Goal: Find contact information: Find contact information

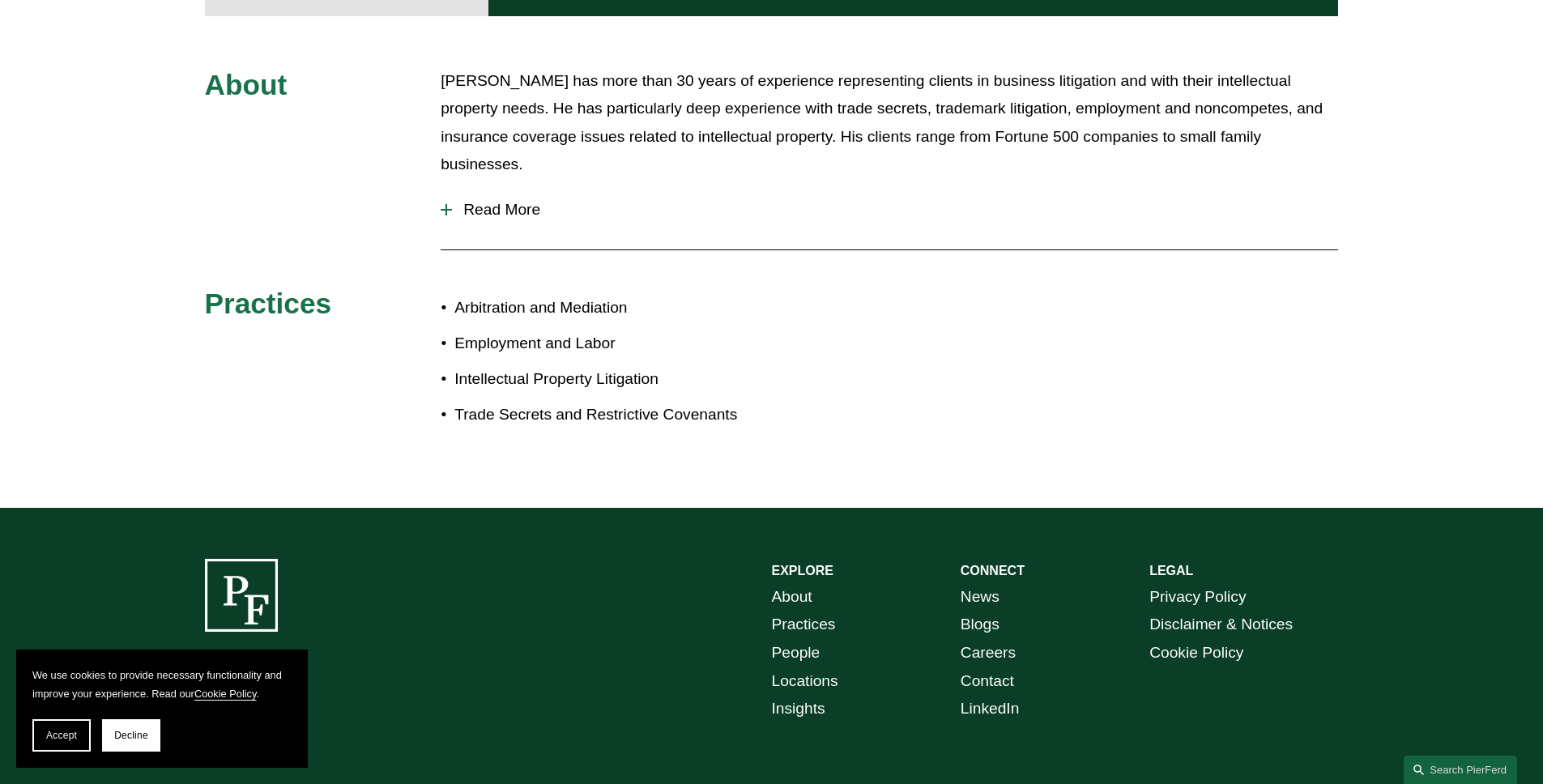
scroll to position [652, 0]
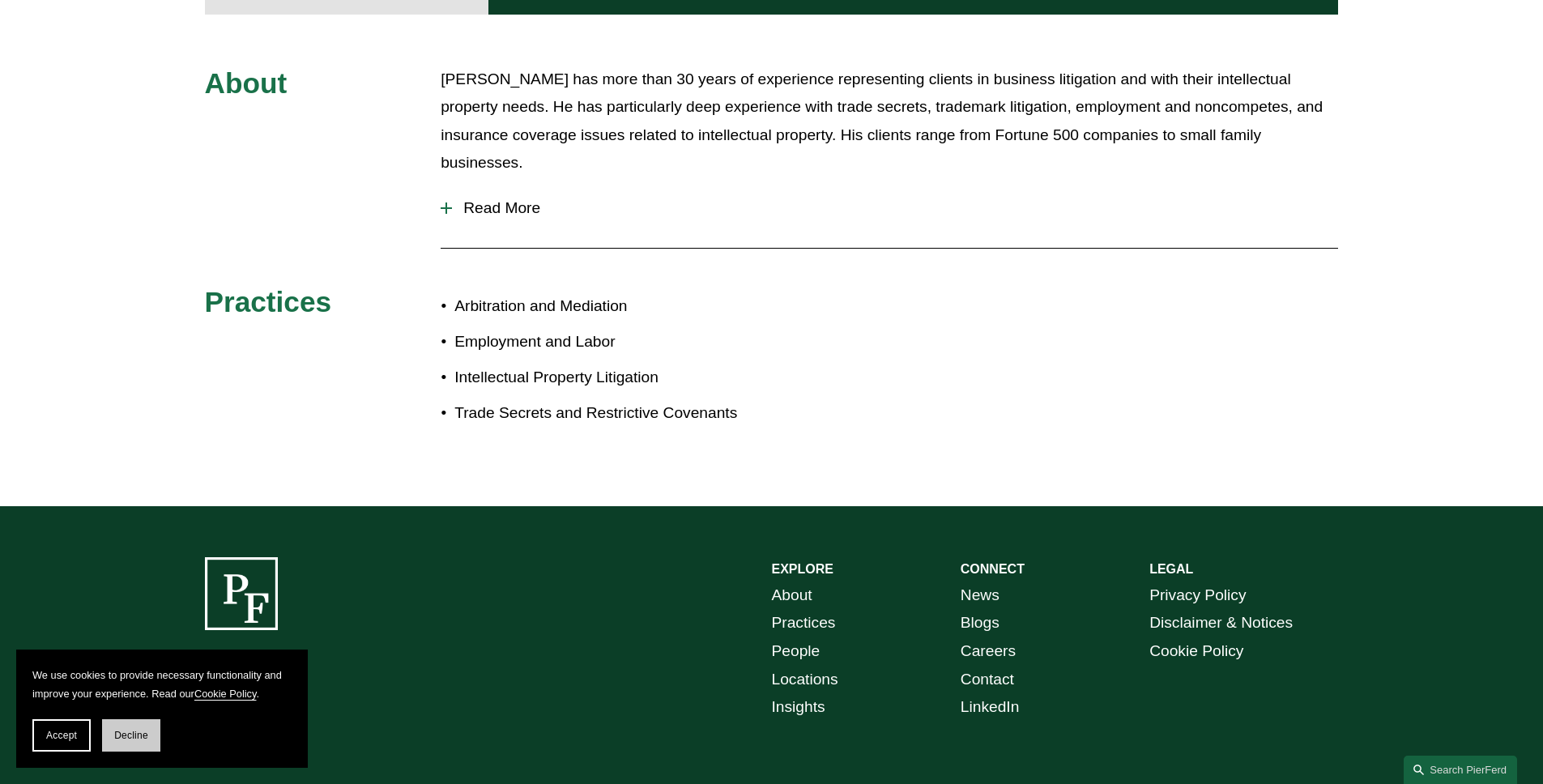
click at [115, 742] on button "Decline" at bounding box center [131, 736] width 59 height 33
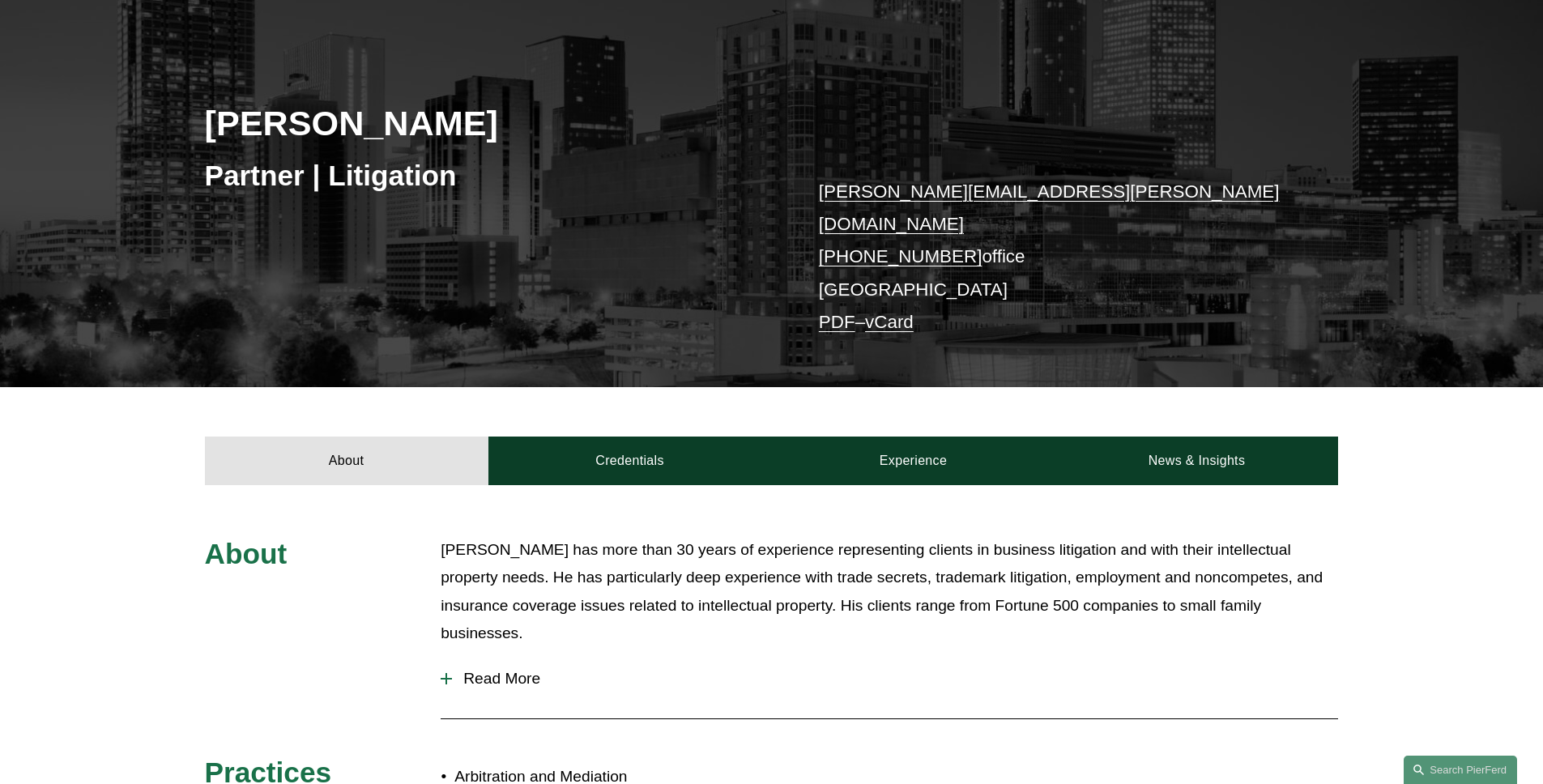
scroll to position [174, 0]
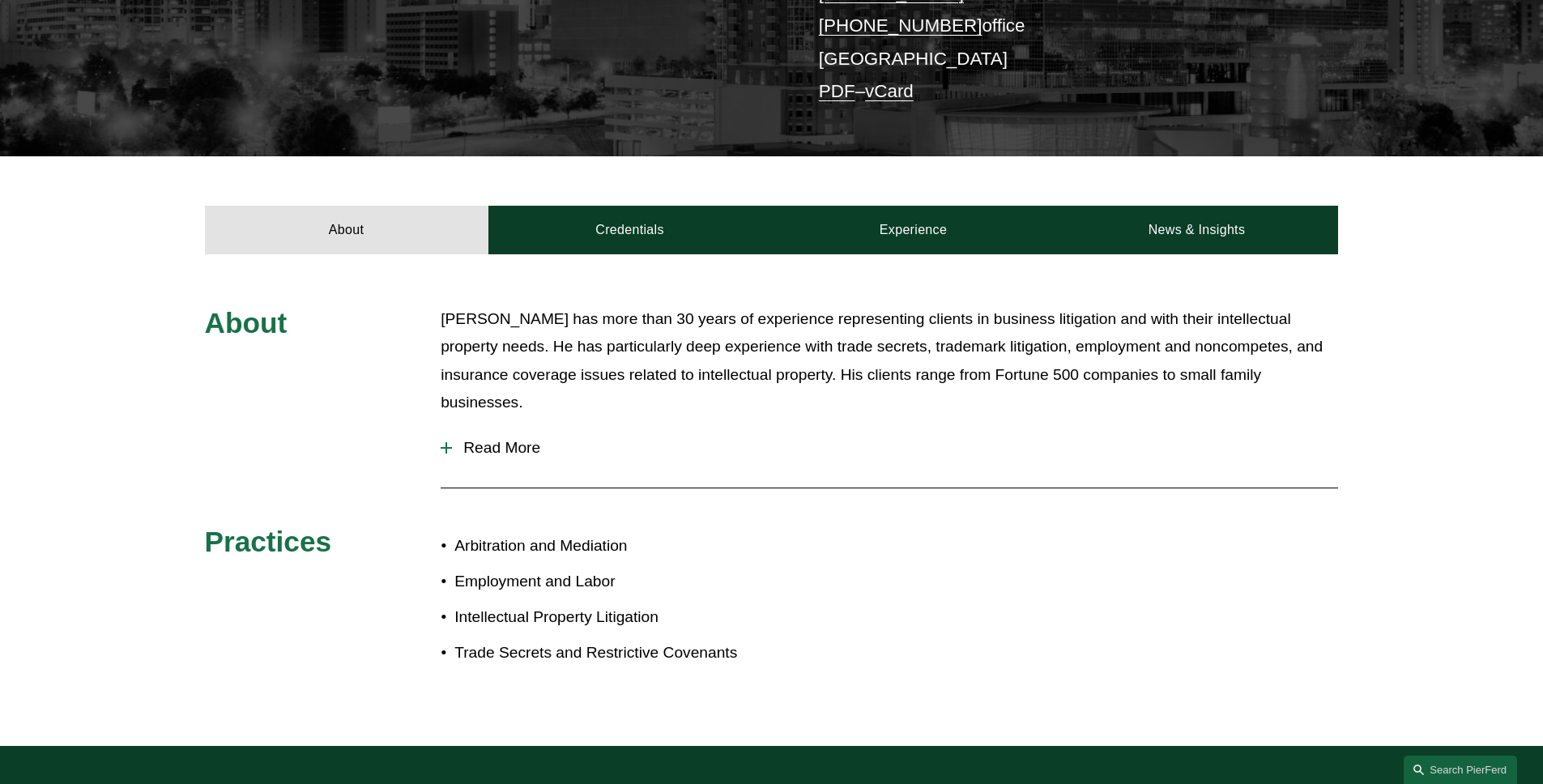
click at [384, 436] on div "About David Pardue has more than 30 years of experience representing clients in…" at bounding box center [771, 500] width 1543 height 390
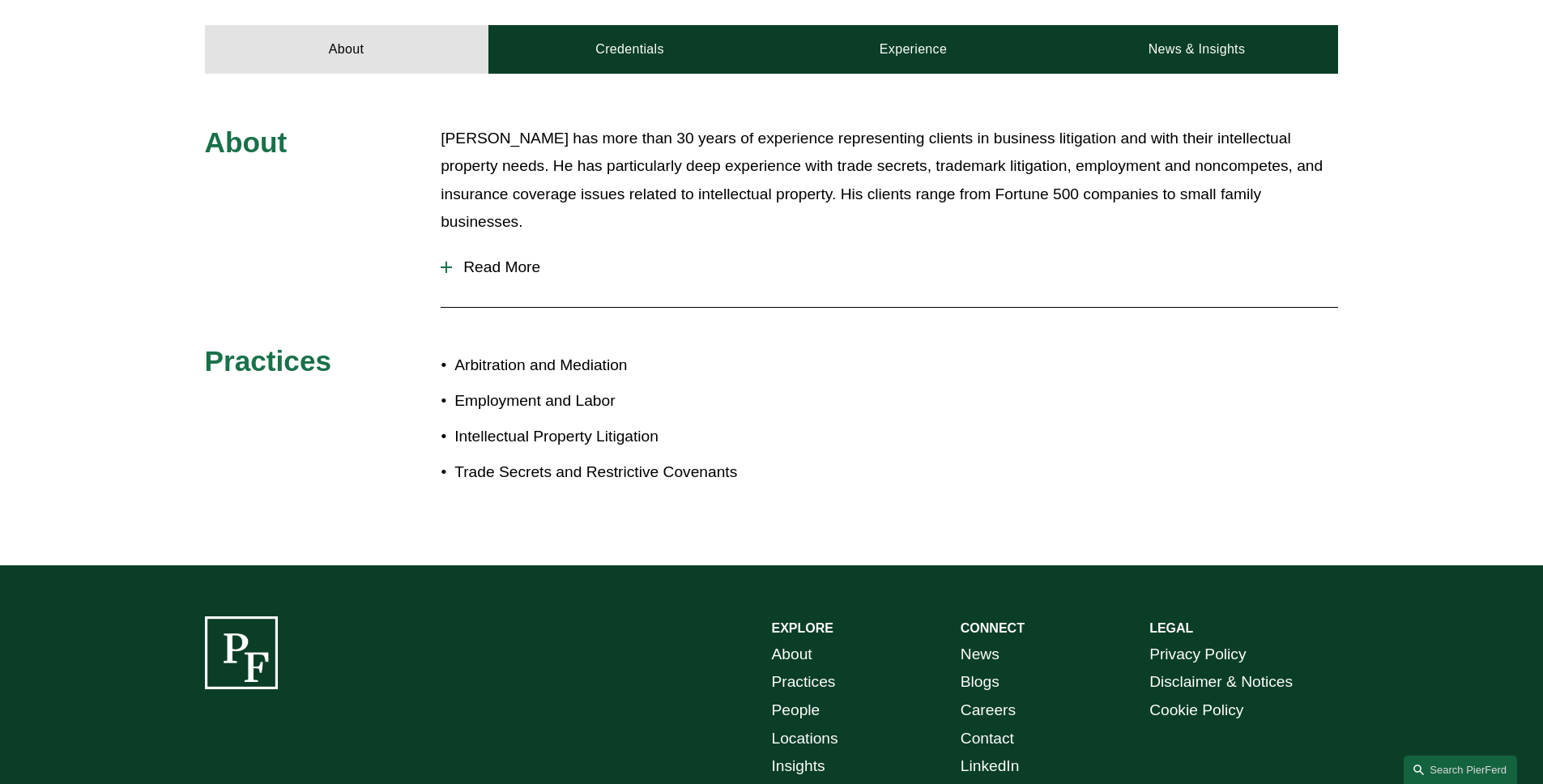
scroll to position [627, 0]
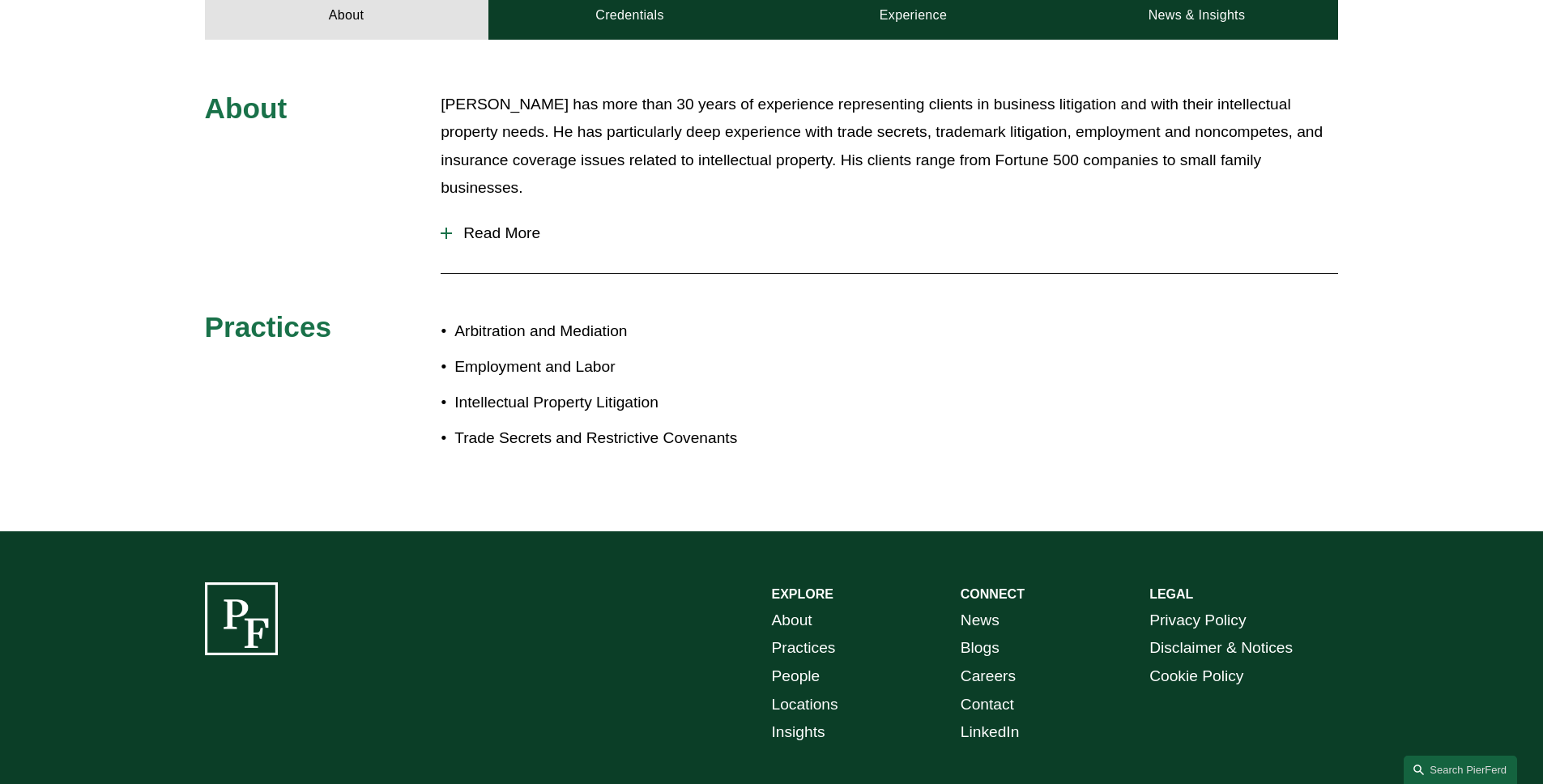
click at [971, 691] on link "Contact" at bounding box center [987, 705] width 53 height 28
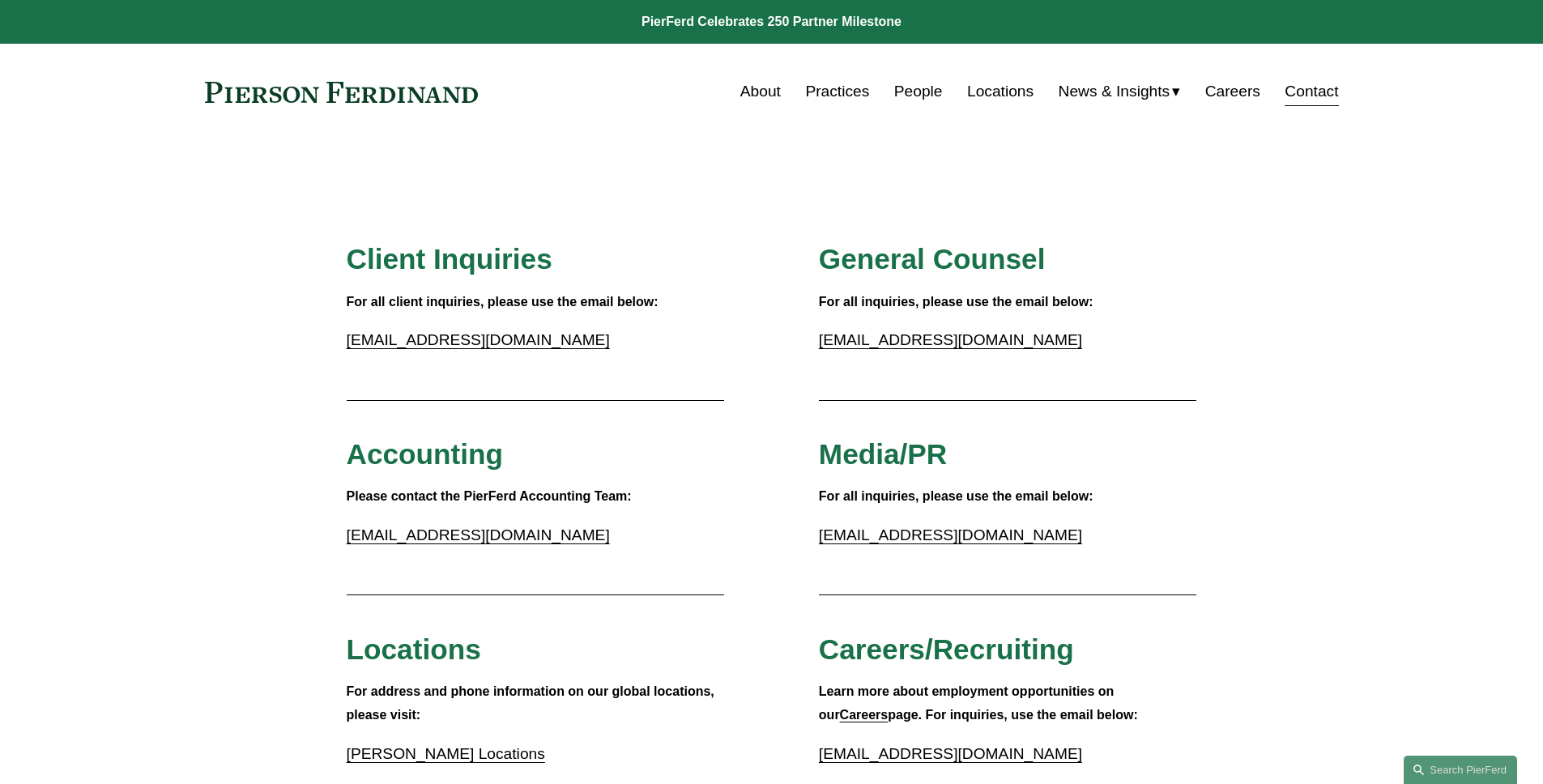
click at [914, 89] on link "People" at bounding box center [918, 91] width 48 height 31
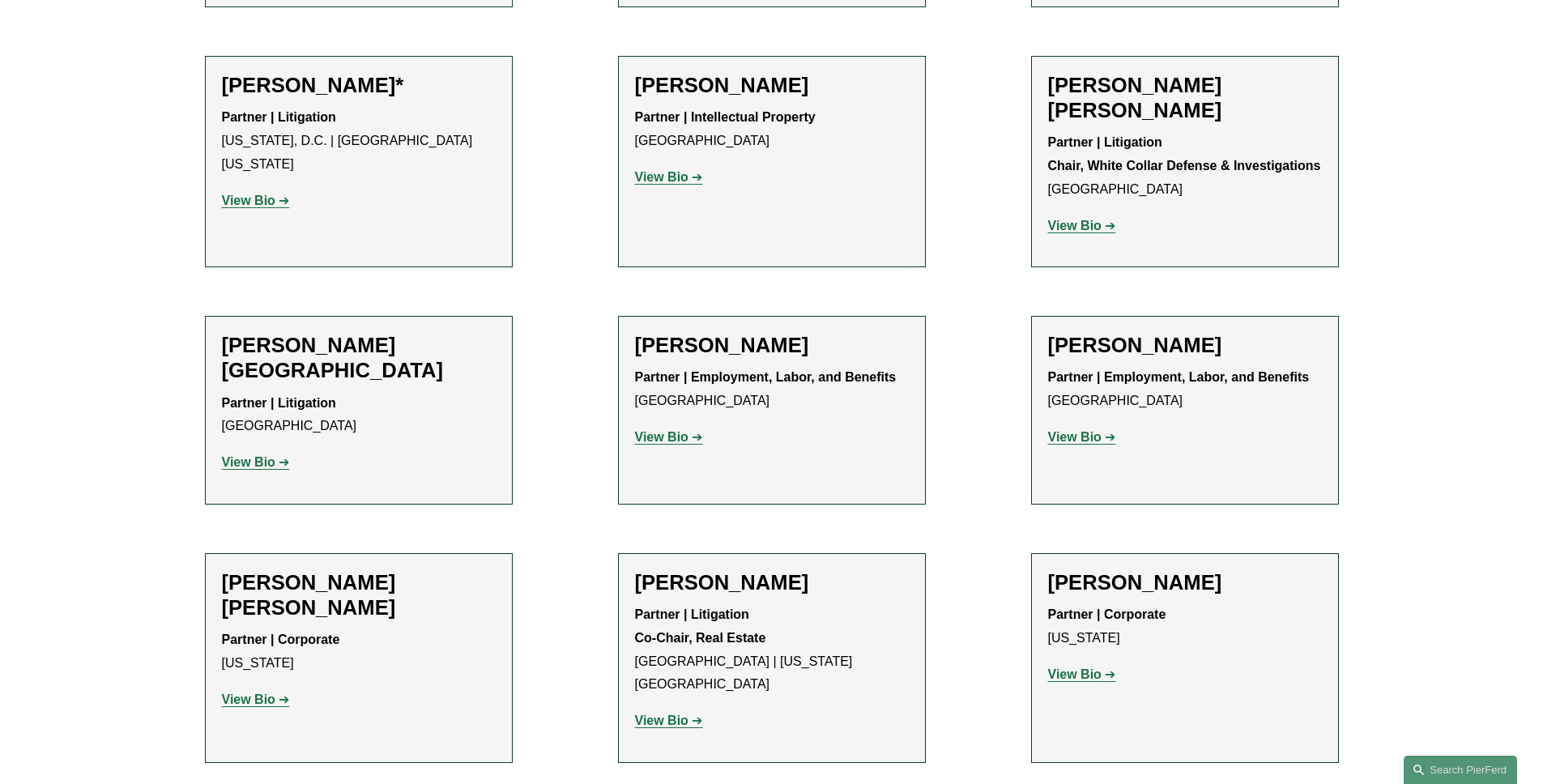
scroll to position [9445, 0]
